Goal: Check status: Check status

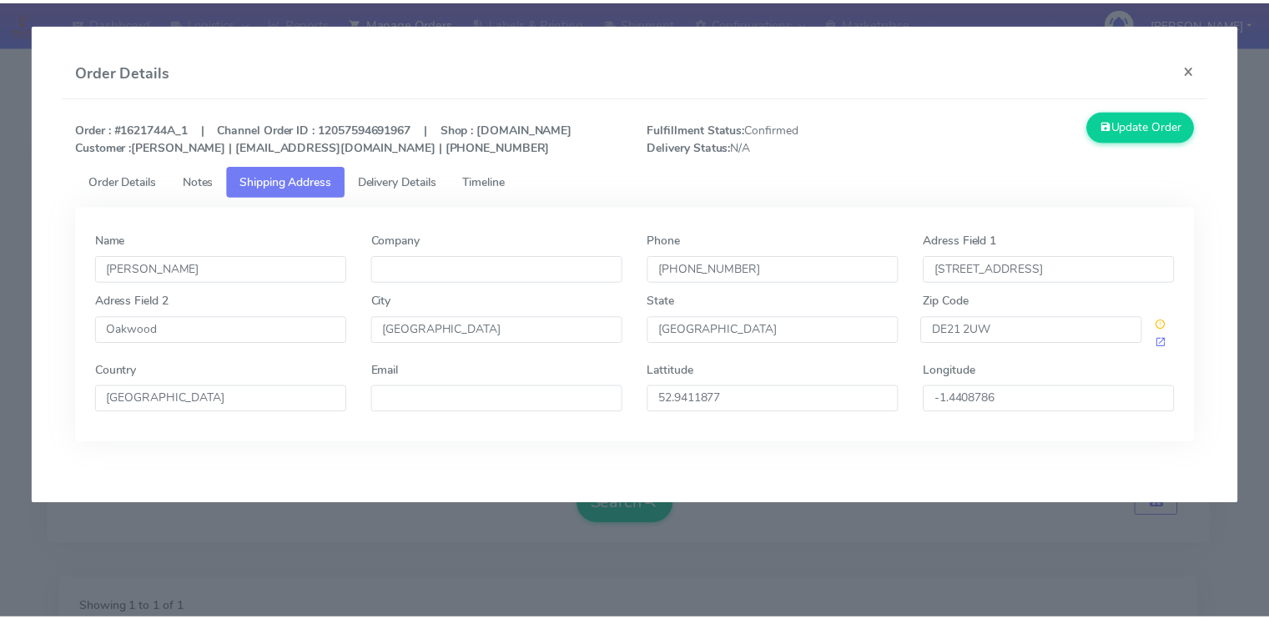
scroll to position [287, 0]
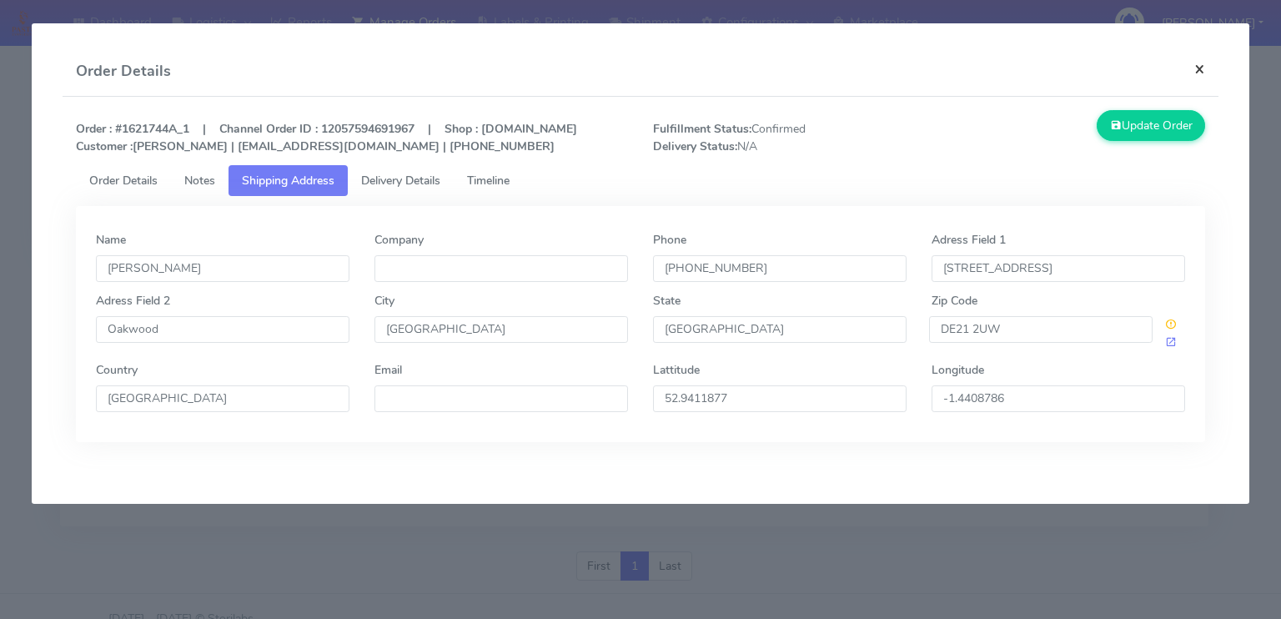
click at [1193, 68] on button "×" at bounding box center [1200, 69] width 38 height 44
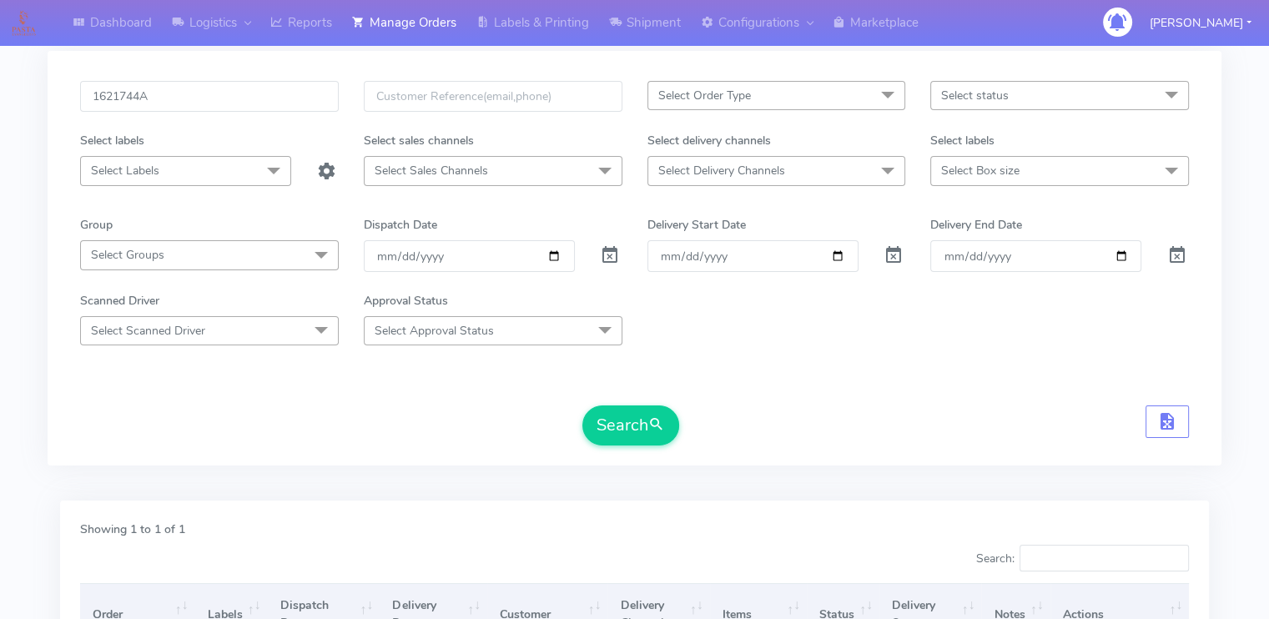
scroll to position [53, 0]
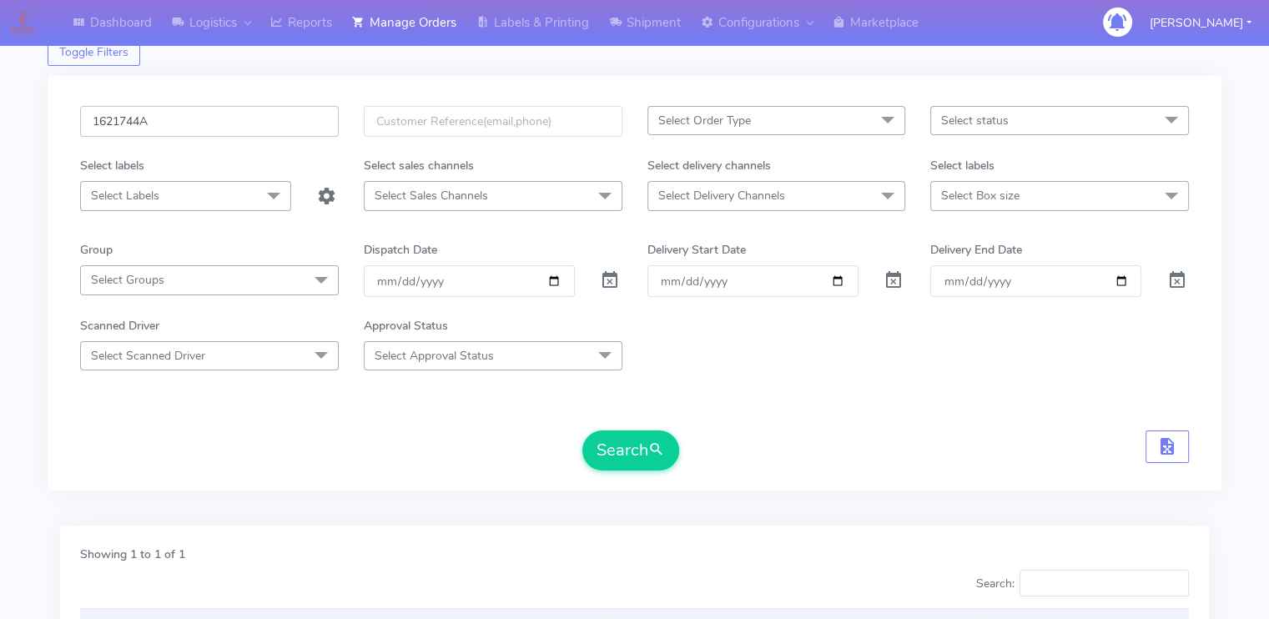
click at [126, 126] on input "1621744A" at bounding box center [209, 121] width 259 height 31
paste input "392A"
type input "1621392A"
click at [891, 279] on span at bounding box center [893, 284] width 20 height 16
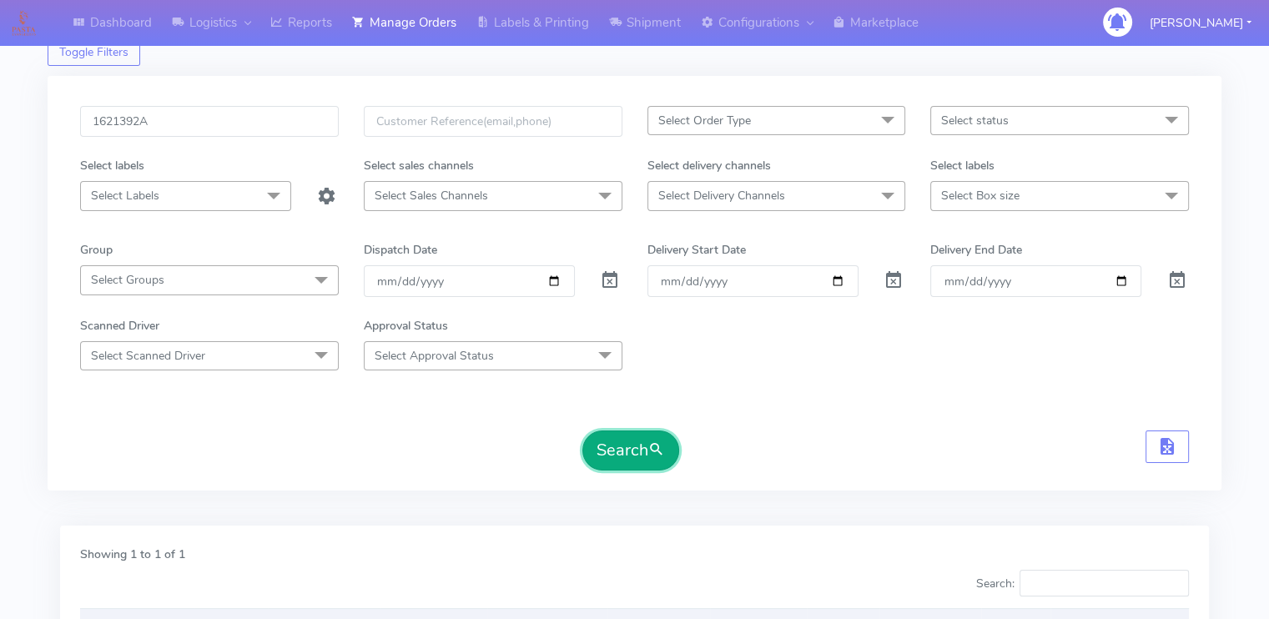
click at [631, 457] on button "Search" at bounding box center [630, 450] width 97 height 40
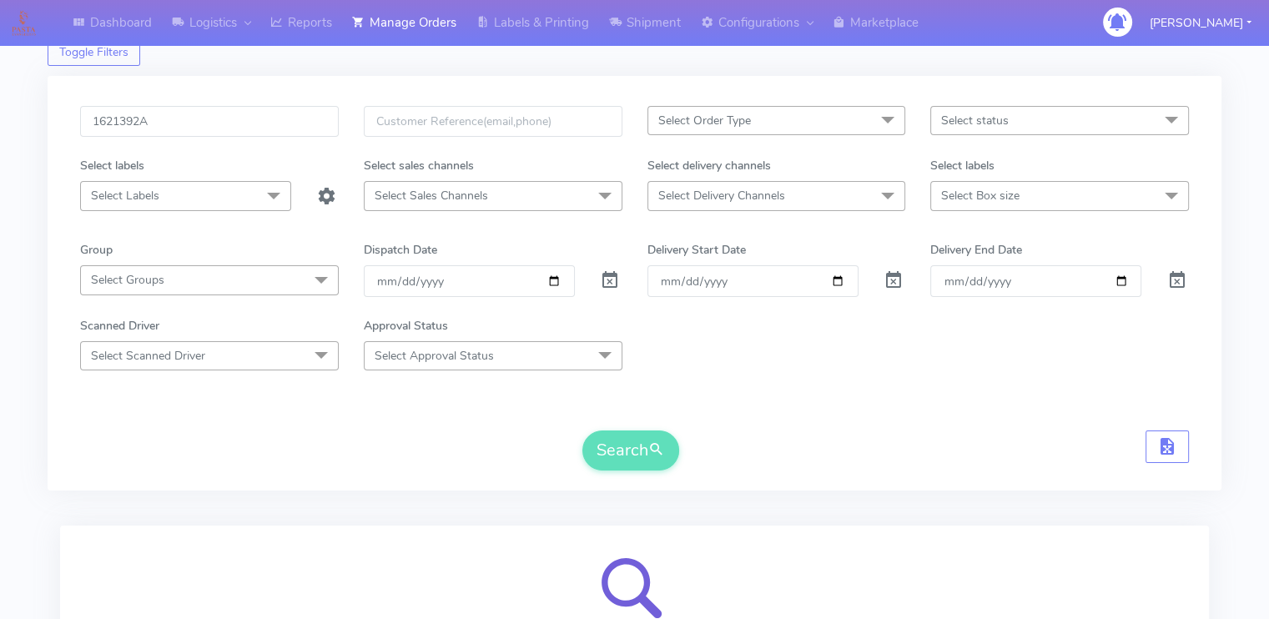
click at [0, 383] on div "Dashboard Logistics London Logistics Reports Manage Orders Labels & Printing Sh…" at bounding box center [634, 368] width 1269 height 782
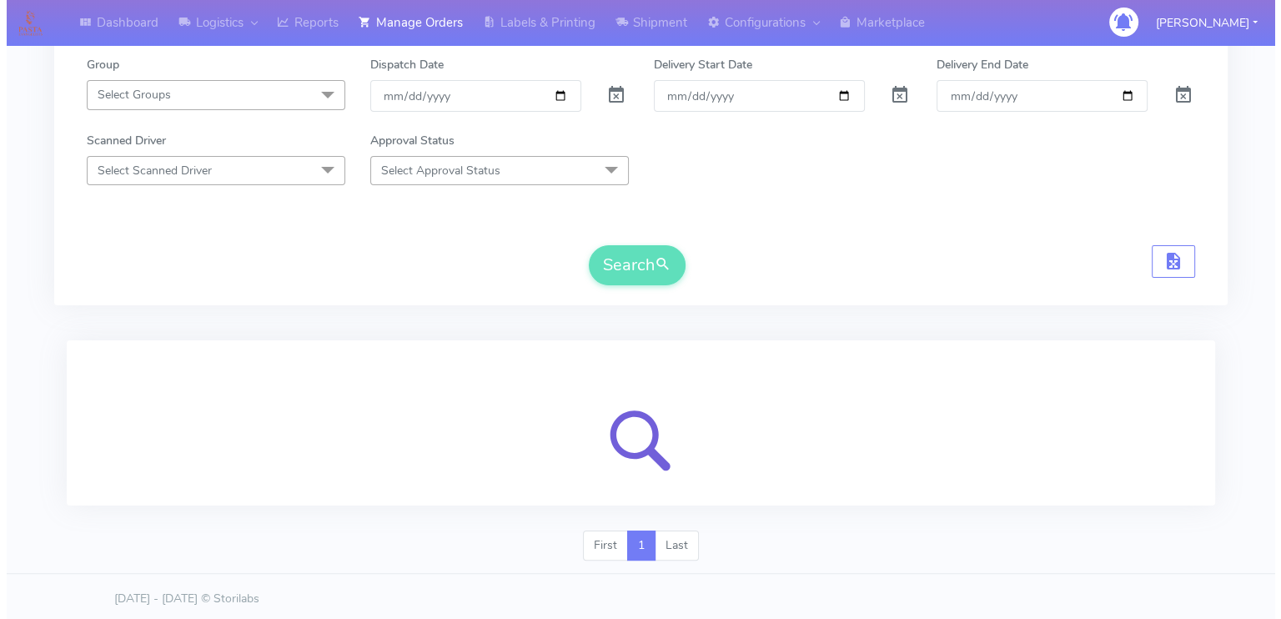
scroll to position [240, 0]
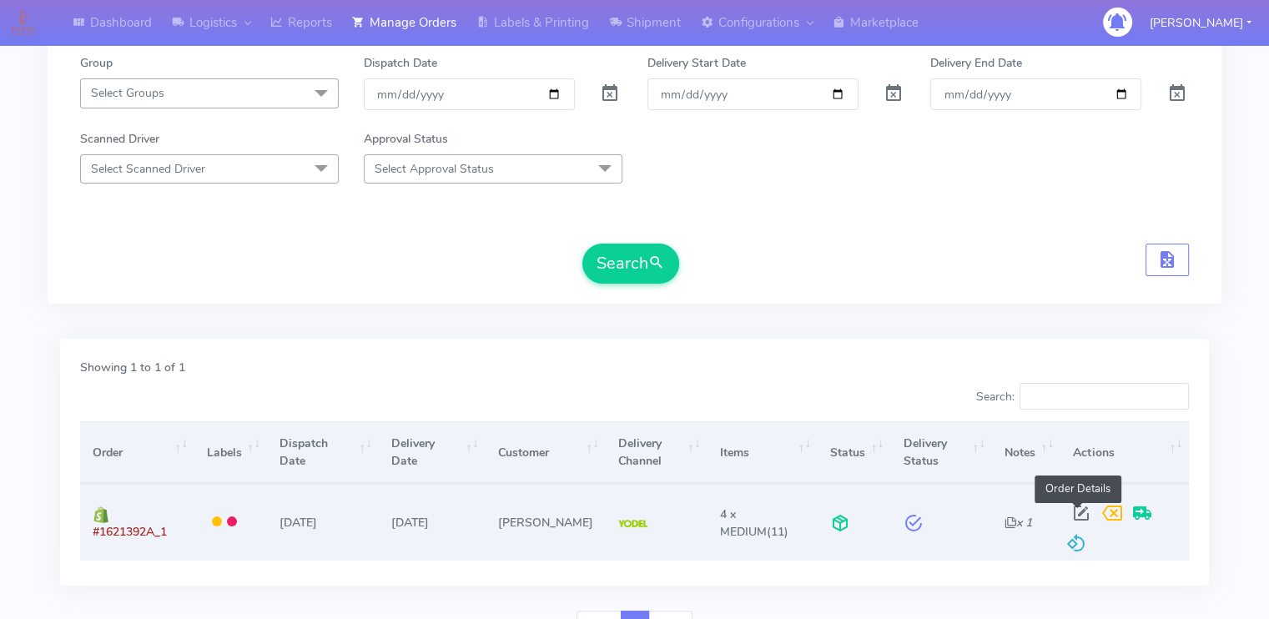
click at [1075, 511] on span at bounding box center [1081, 517] width 30 height 16
select select "5"
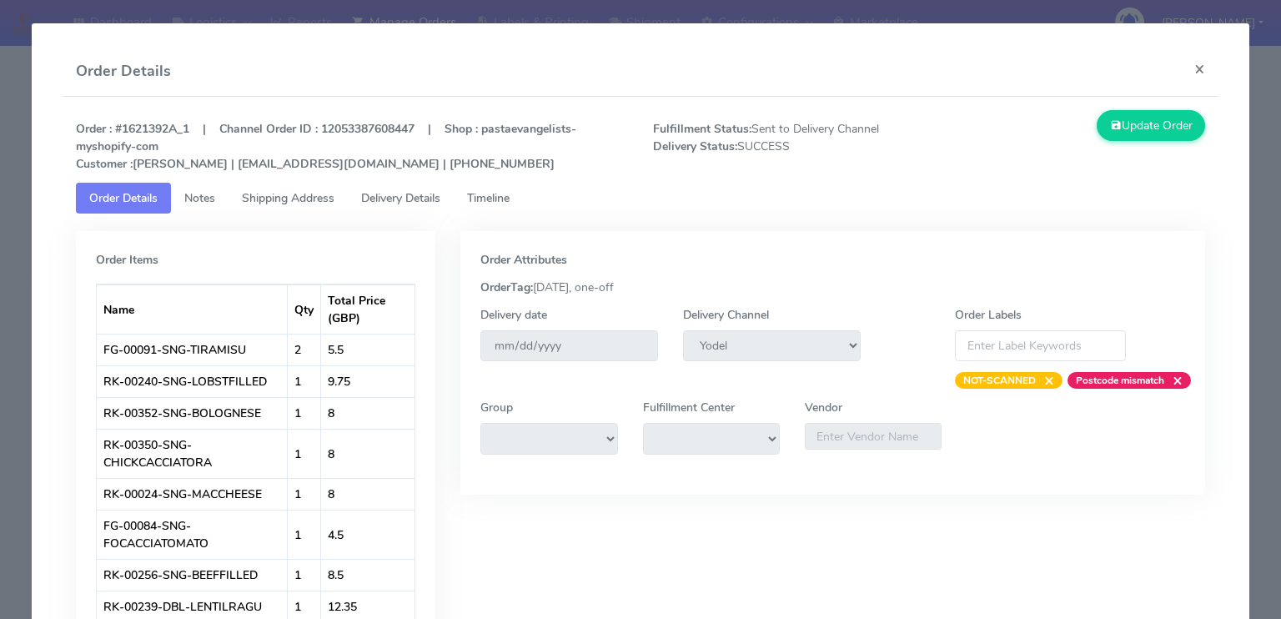
click at [388, 196] on span "Delivery Details" at bounding box center [400, 198] width 79 height 16
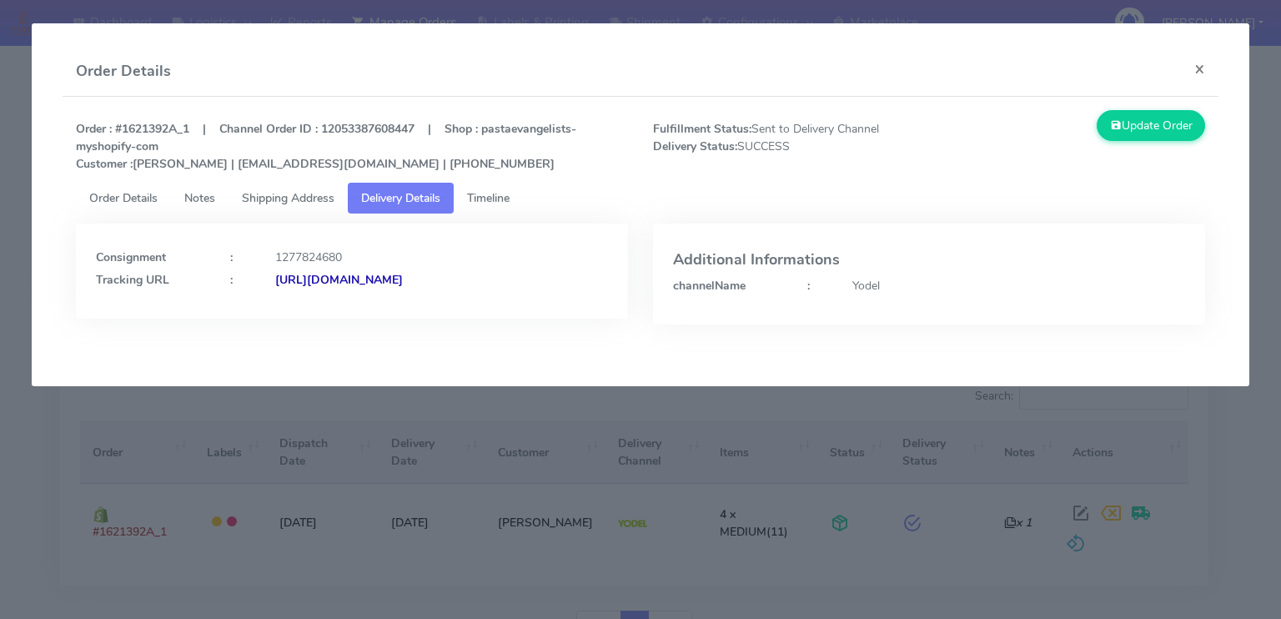
click at [394, 279] on strong "[URL][DOMAIN_NAME]" at bounding box center [339, 280] width 128 height 16
